Goal: Find specific page/section: Find specific page/section

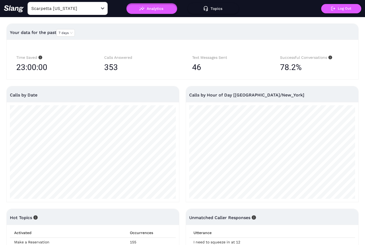
click at [104, 8] on div "Open" at bounding box center [102, 8] width 5 height 5
click at [9, 8] on img at bounding box center [14, 8] width 20 height 7
click at [108, 4] on div "Scarpetta New York ​" at bounding box center [65, 8] width 123 height 13
click at [101, 12] on div at bounding box center [99, 8] width 13 height 7
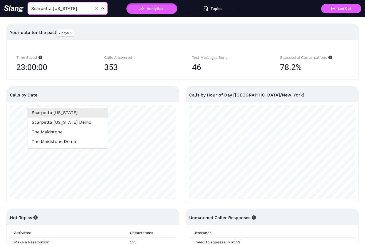
scroll to position [91, 0]
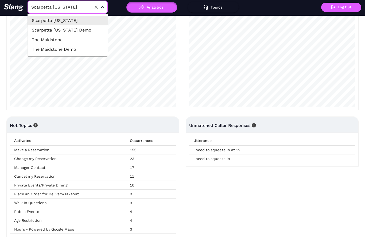
click at [62, 22] on li "Scarpetta [US_STATE]" at bounding box center [68, 22] width 80 height 10
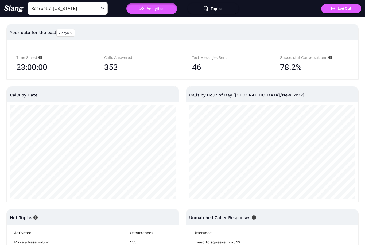
click at [11, 6] on img at bounding box center [14, 8] width 20 height 7
click at [11, 7] on img at bounding box center [14, 8] width 20 height 7
type input "Scarpetta [US_STATE]"
click at [214, 10] on button "Topics" at bounding box center [213, 8] width 51 height 11
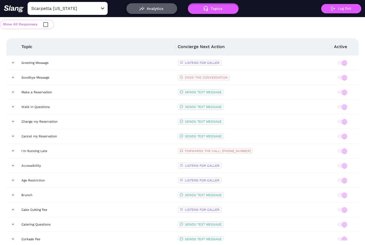
click at [156, 8] on button "Analytics" at bounding box center [152, 8] width 51 height 11
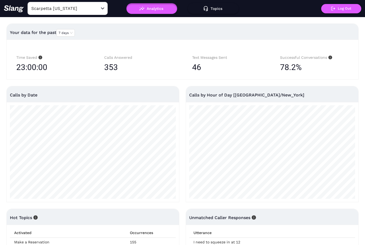
click at [77, 9] on input "Scarpetta New York" at bounding box center [59, 8] width 59 height 8
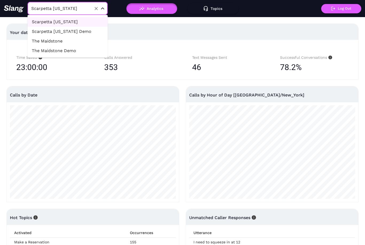
click at [89, 31] on li "Scarpetta New York Demo" at bounding box center [68, 32] width 80 height 10
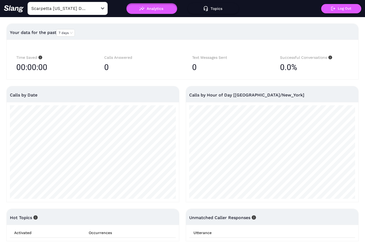
click at [100, 12] on div "Scarpetta New York Demo ​" at bounding box center [68, 8] width 80 height 13
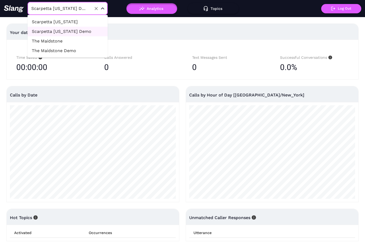
click at [87, 41] on li "The Maidstone" at bounding box center [68, 41] width 80 height 10
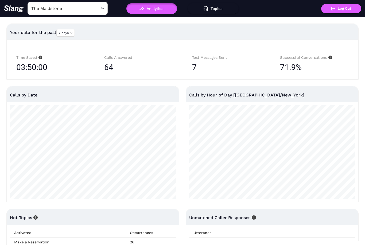
drag, startPoint x: 11, startPoint y: 15, endPoint x: 0, endPoint y: 0, distance: 19.1
click at [0, 0] on html "The Maidstone ​ Analytics Topics ! Log Out Your data for the past 7 days Time S…" at bounding box center [182, 122] width 365 height 245
click at [7, 10] on img at bounding box center [14, 8] width 20 height 7
click at [7, 11] on img at bounding box center [14, 8] width 20 height 7
